Goal: Task Accomplishment & Management: Manage account settings

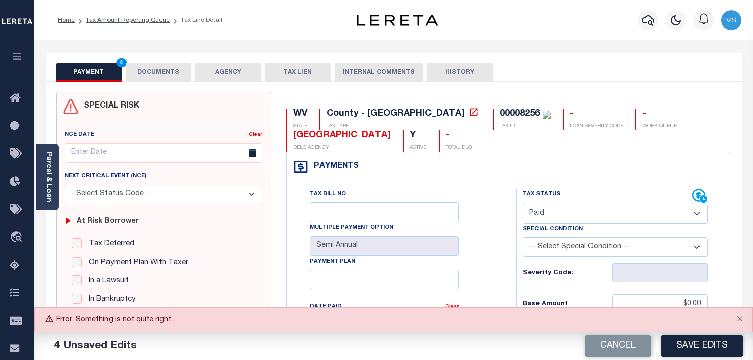
select select "PYD"
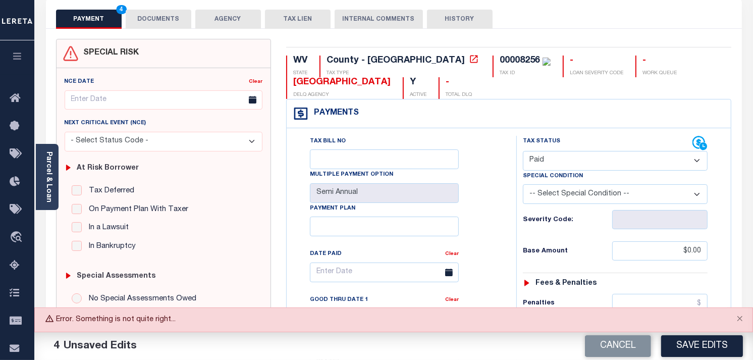
scroll to position [56, 0]
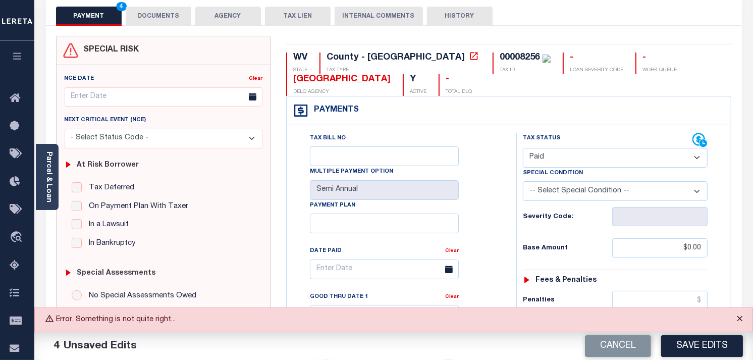
click at [741, 321] on button "Close" at bounding box center [739, 319] width 25 height 22
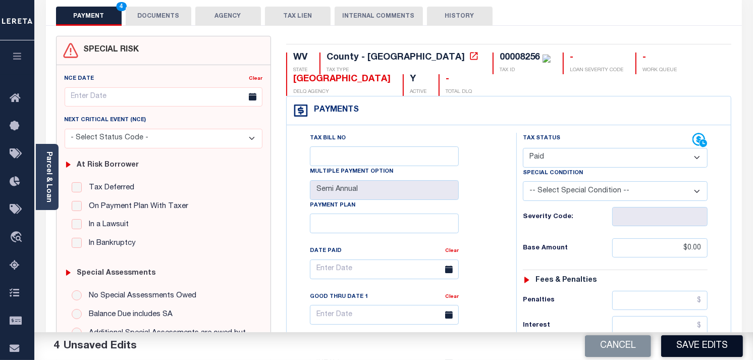
click at [706, 339] on button "Save Edits" at bounding box center [702, 346] width 82 height 22
checkbox input "false"
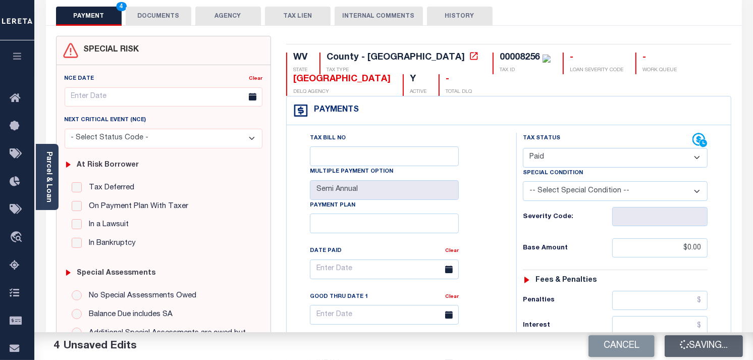
type input "$0"
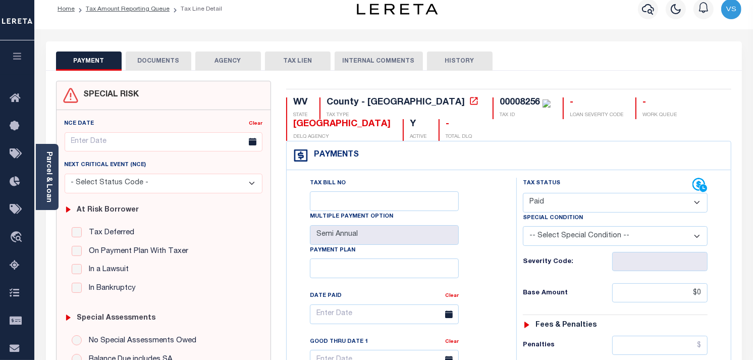
scroll to position [0, 0]
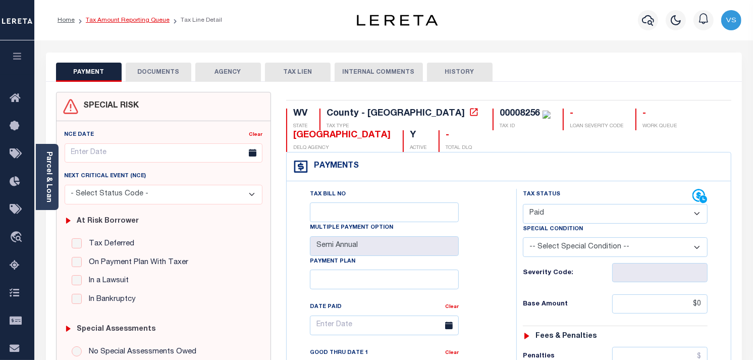
click at [93, 19] on link "Tax Amount Reporting Queue" at bounding box center [128, 20] width 84 height 6
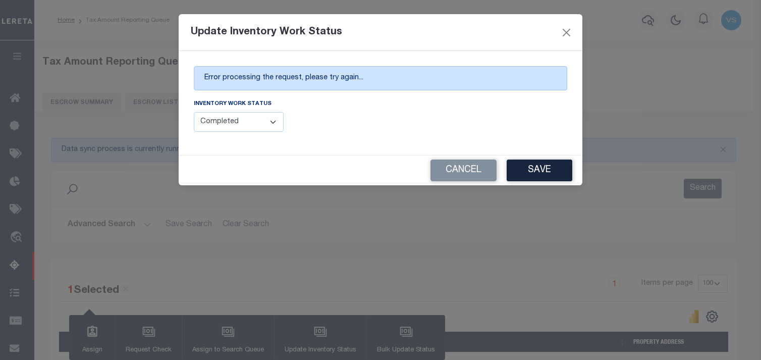
select select "100"
select select "4"
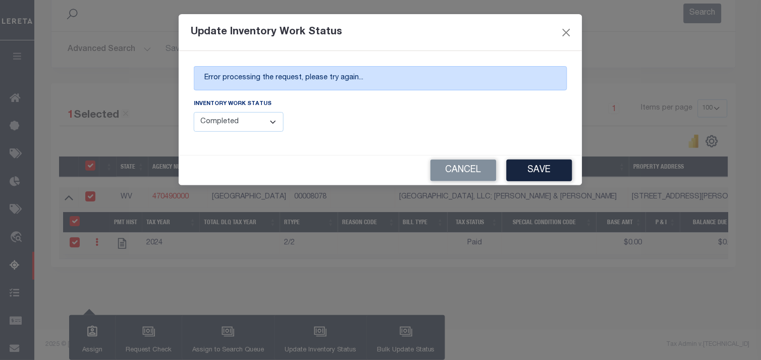
scroll to position [177, 0]
click at [541, 173] on button "Save" at bounding box center [540, 171] width 66 height 22
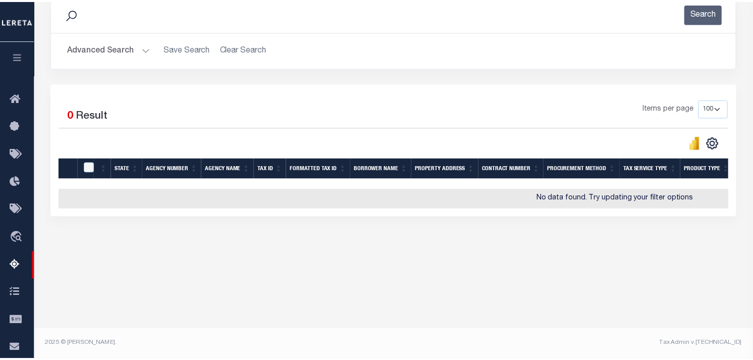
scroll to position [175, 0]
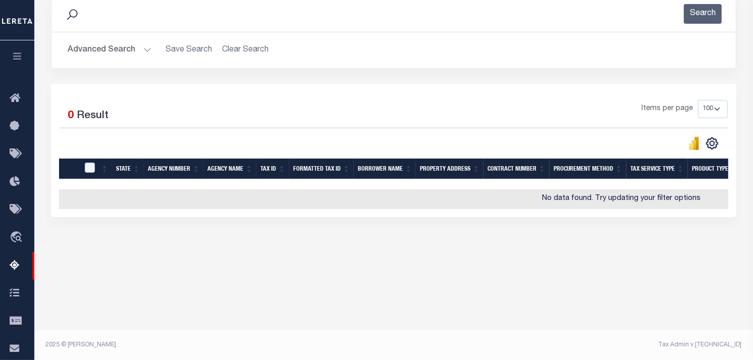
click at [557, 72] on div "Search Advanced Search Save Search Clear Search tblassign_wrapper_dynamictable_…" at bounding box center [393, 39] width 701 height 88
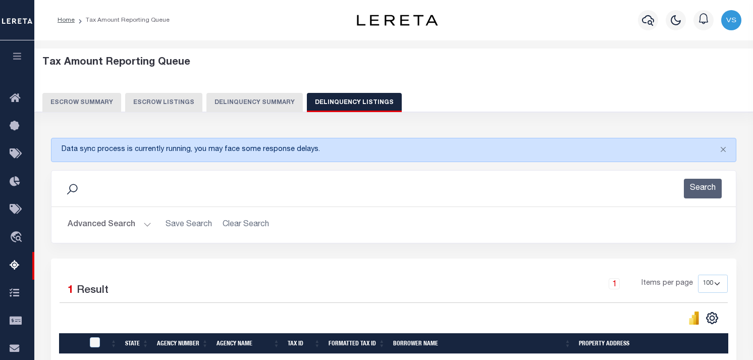
select select "100"
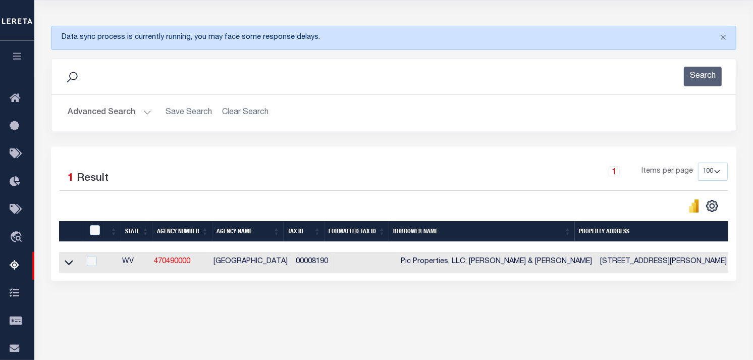
scroll to position [112, 0]
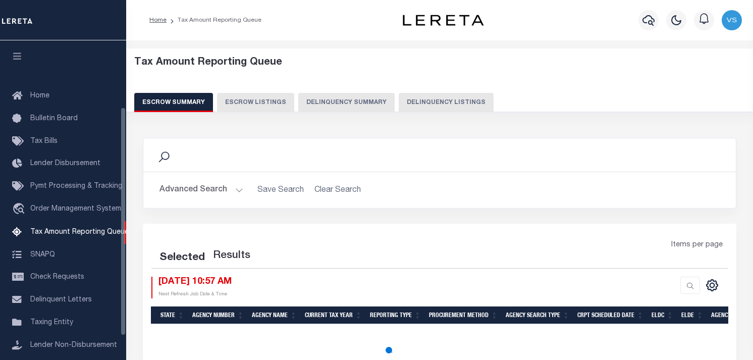
select select "100"
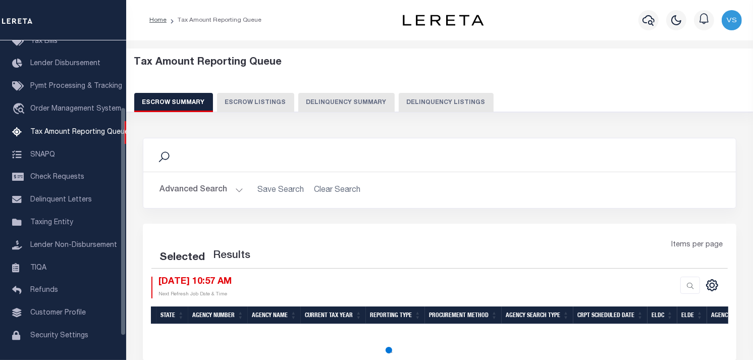
select select "100"
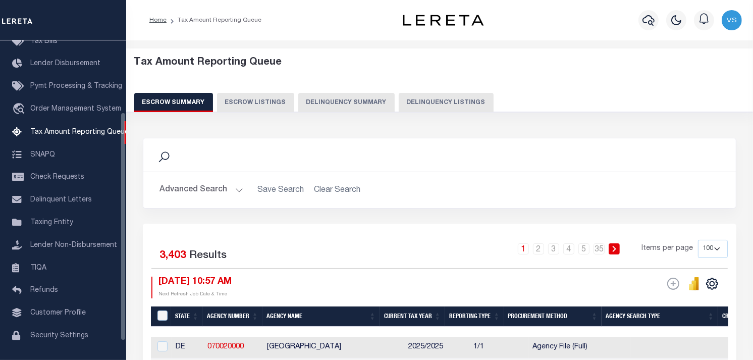
click at [436, 101] on button "Delinquency Listings" at bounding box center [446, 102] width 95 height 19
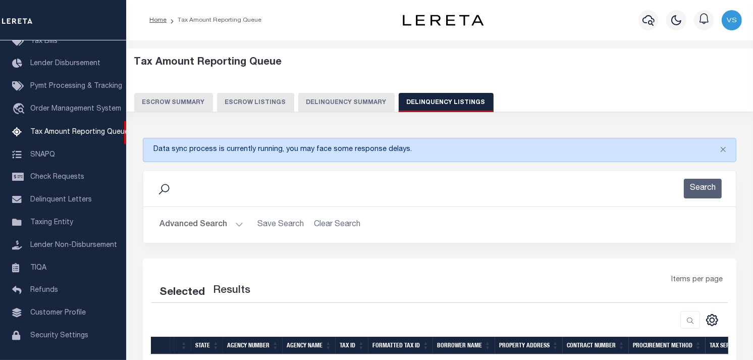
select select "100"
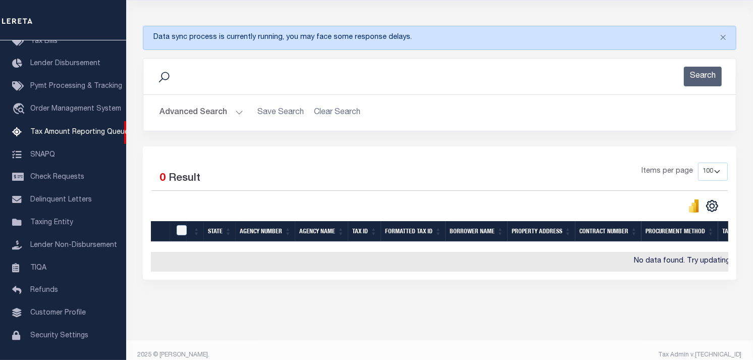
scroll to position [0, 0]
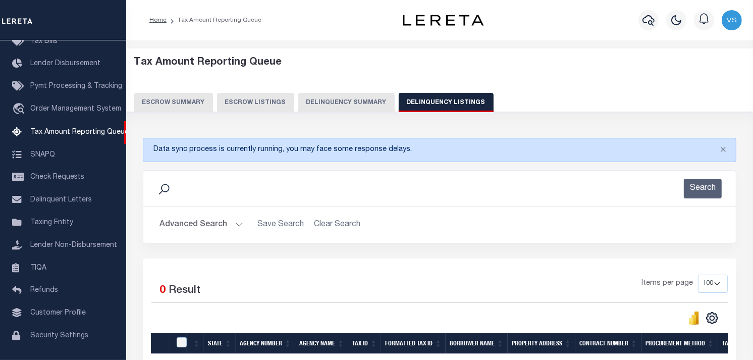
click at [435, 99] on button "Delinquency Listings" at bounding box center [446, 102] width 95 height 19
select select "100"
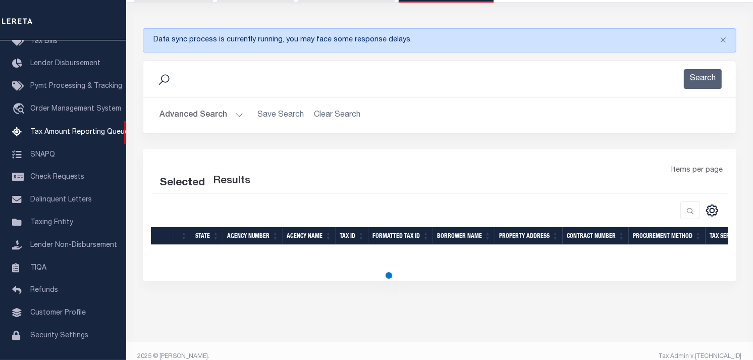
scroll to position [112, 0]
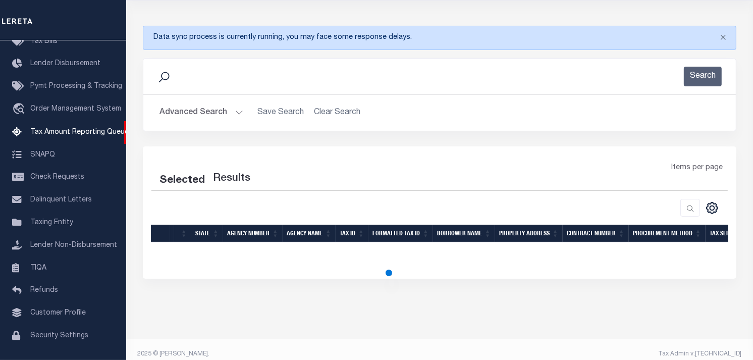
select select "100"
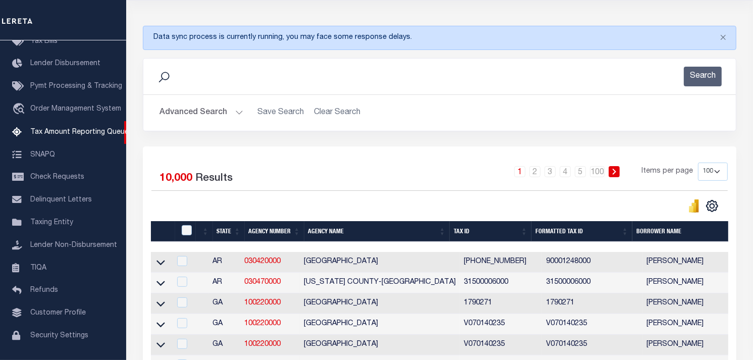
scroll to position [0, 0]
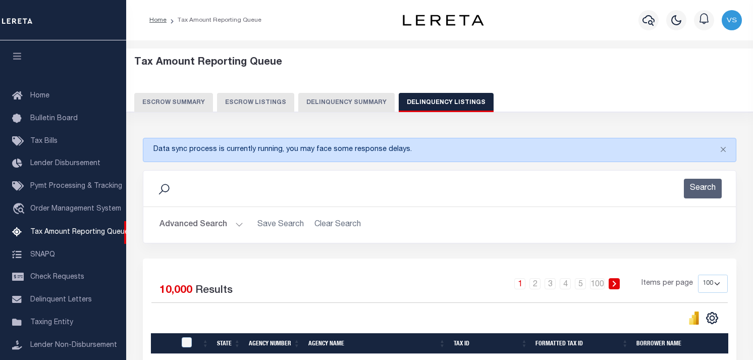
select select "100"
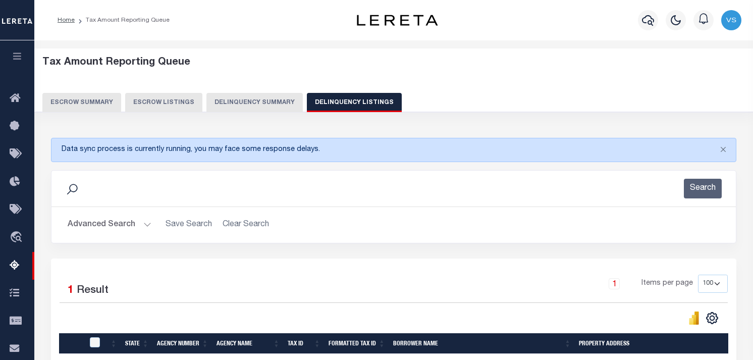
select select "100"
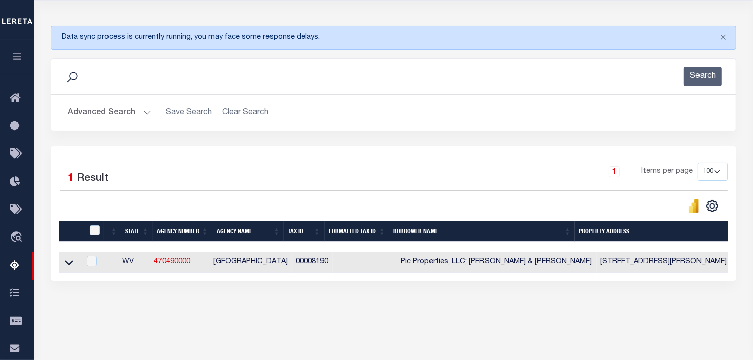
scroll to position [112, 0]
